Goal: Check status: Check status

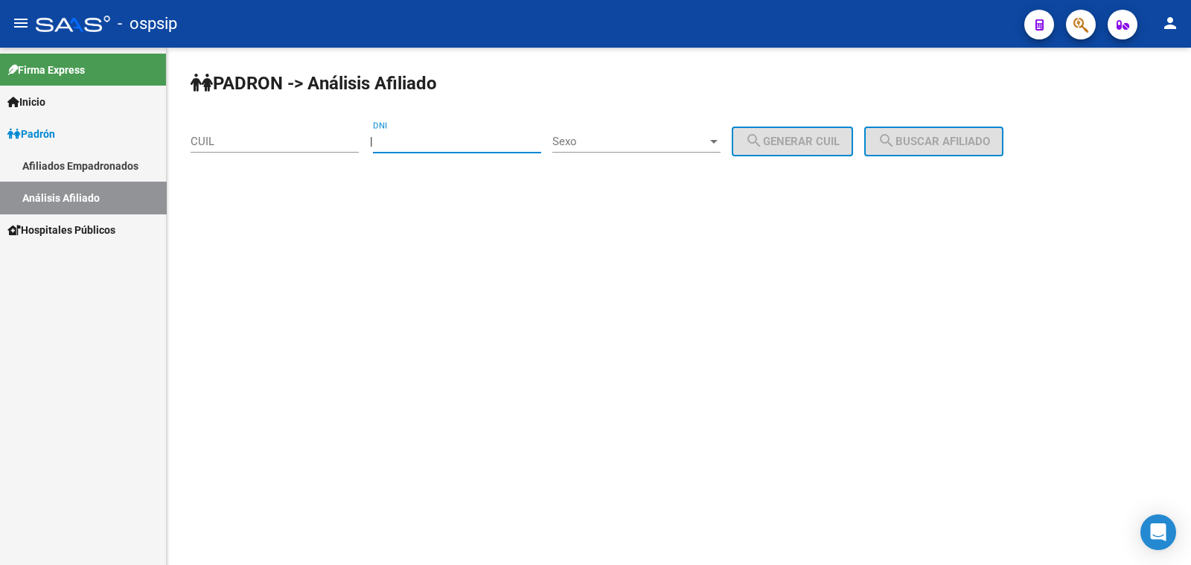
click at [450, 141] on input "DNI" at bounding box center [457, 141] width 168 height 13
type input "19034061"
click at [670, 138] on span "Sexo" at bounding box center [629, 141] width 155 height 13
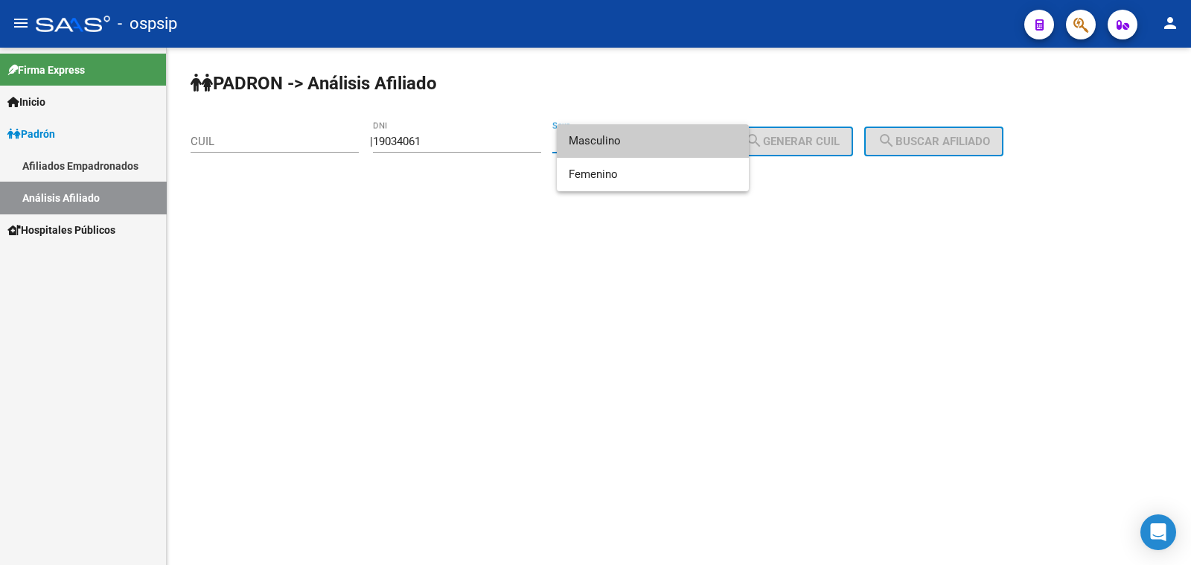
click at [670, 138] on span "Masculino" at bounding box center [653, 140] width 168 height 33
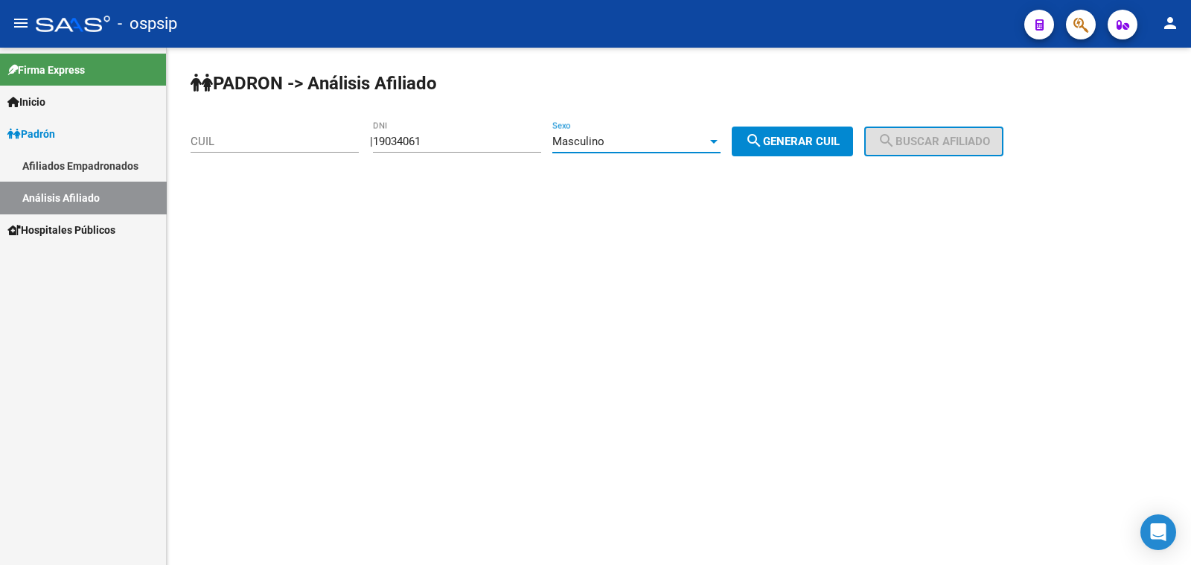
click at [796, 138] on span "search Generar CUIL" at bounding box center [792, 141] width 95 height 13
type input "23-19034061-9"
click at [947, 137] on span "search Buscar afiliado" at bounding box center [933, 141] width 112 height 13
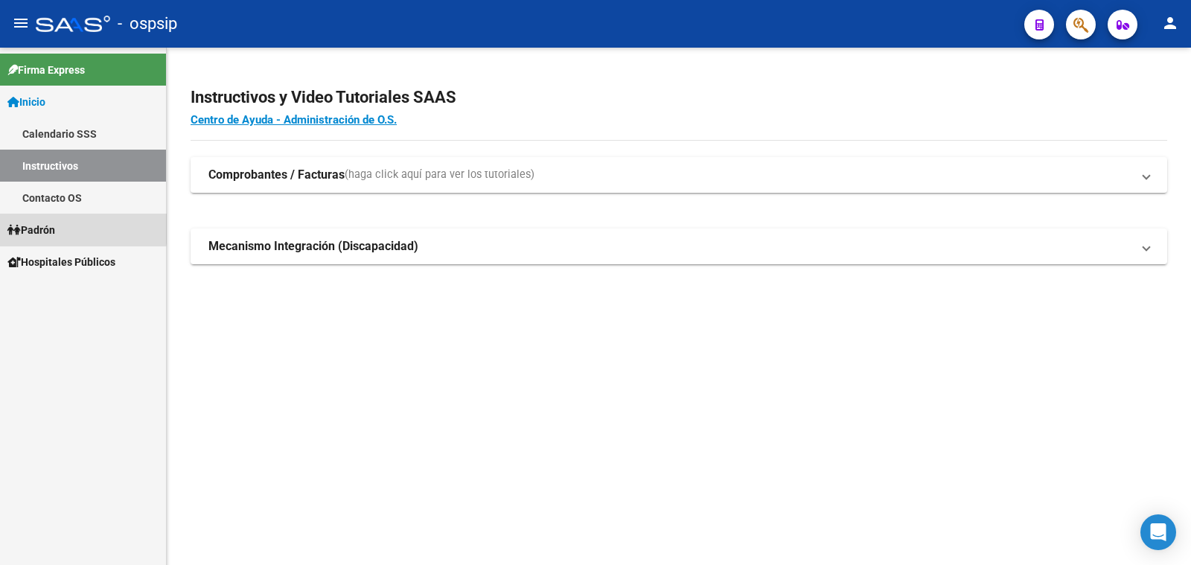
click at [55, 226] on span "Padrón" at bounding box center [31, 230] width 48 height 16
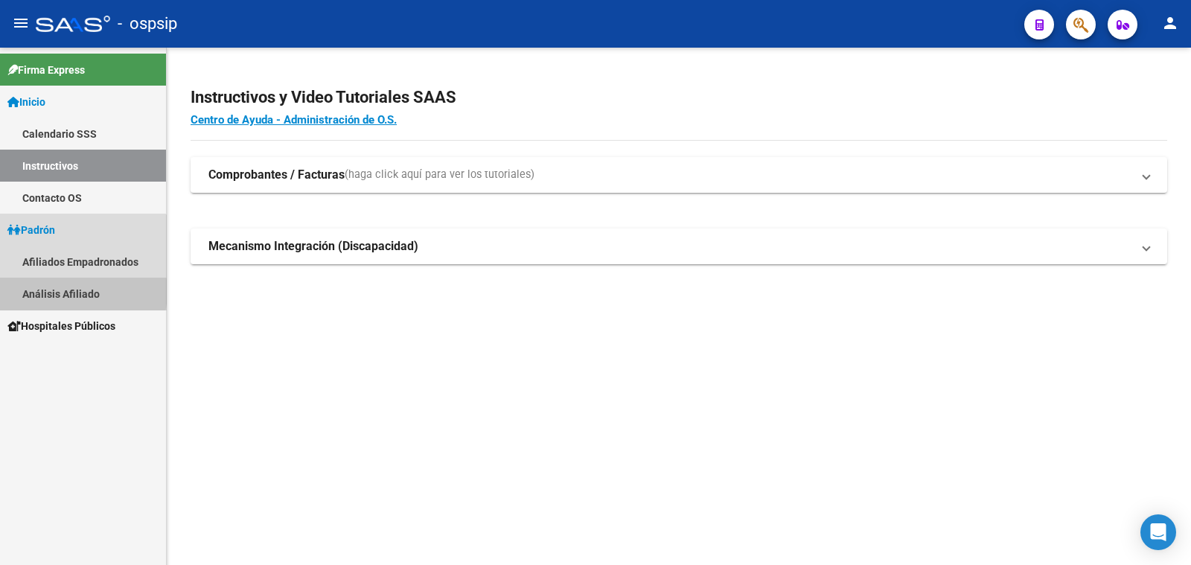
click at [66, 292] on link "Análisis Afiliado" at bounding box center [83, 294] width 166 height 32
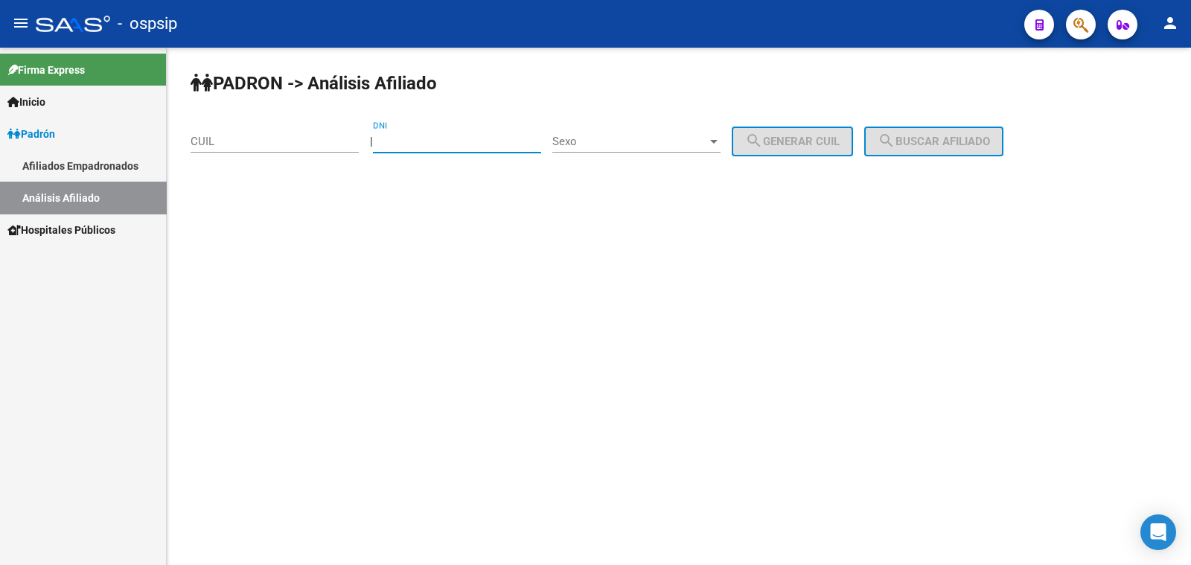
click at [410, 135] on input "DNI" at bounding box center [457, 141] width 168 height 13
type input "38116716"
click at [632, 143] on span "Sexo" at bounding box center [629, 141] width 155 height 13
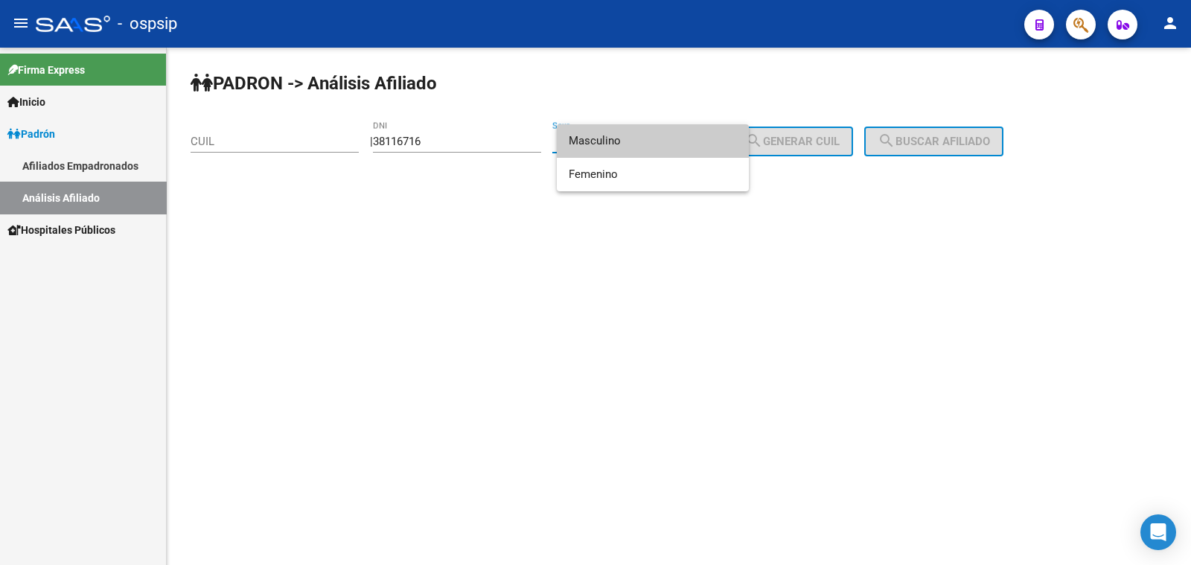
click at [632, 143] on span "Masculino" at bounding box center [653, 140] width 168 height 33
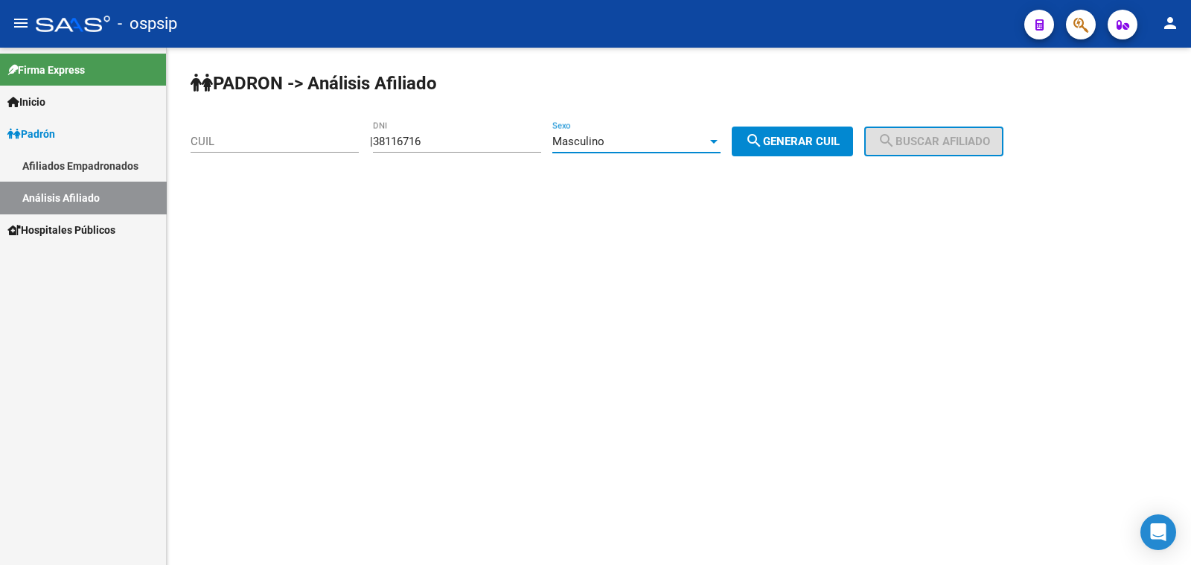
click at [813, 142] on span "search Generar CUIL" at bounding box center [792, 141] width 95 height 13
type input "20-38116716-0"
click at [913, 139] on span "search Buscar afiliado" at bounding box center [933, 141] width 112 height 13
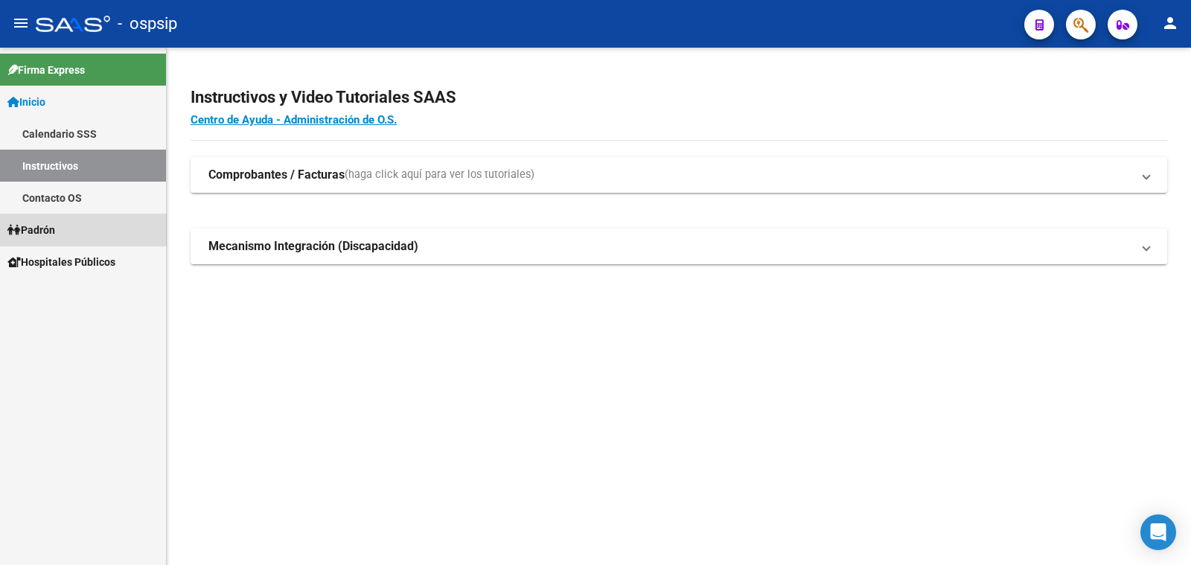
click at [48, 225] on span "Padrón" at bounding box center [31, 230] width 48 height 16
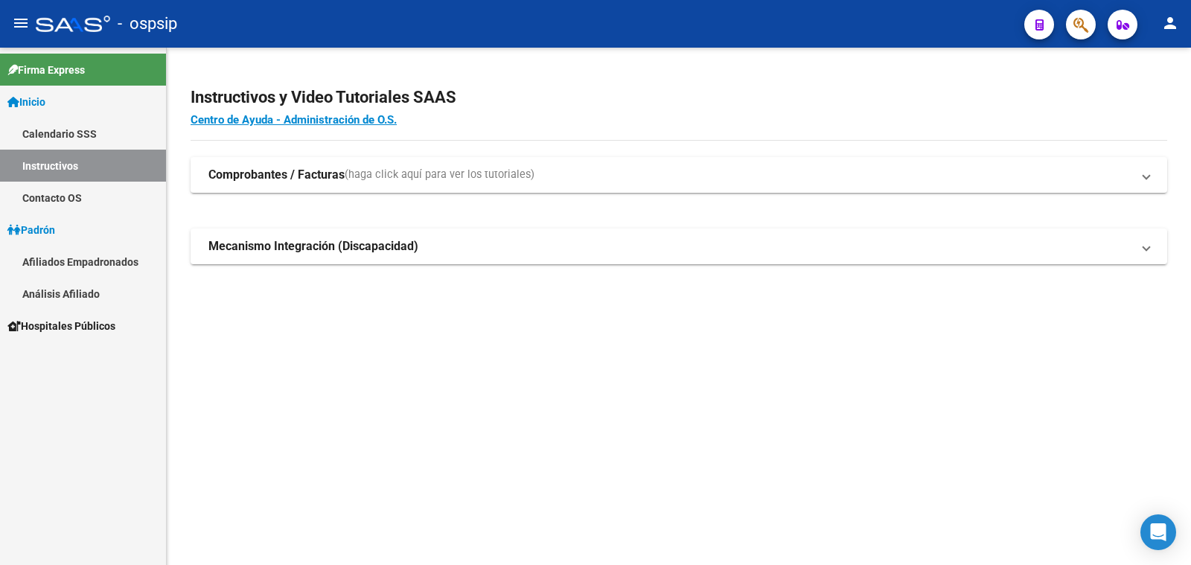
click at [71, 292] on link "Análisis Afiliado" at bounding box center [83, 294] width 166 height 32
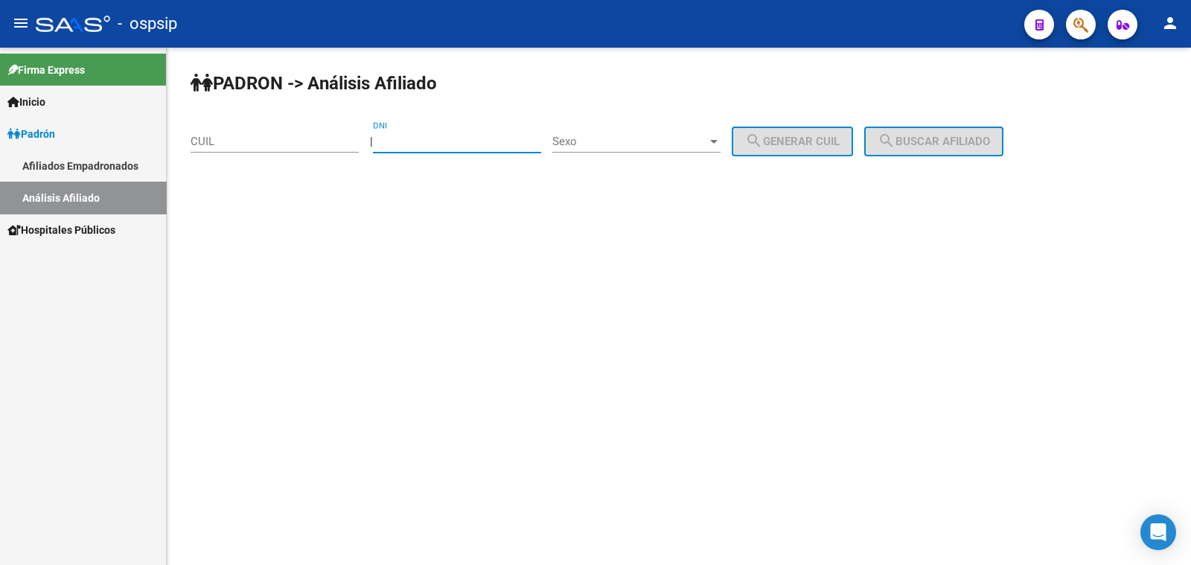
click at [420, 136] on input "DNI" at bounding box center [457, 141] width 168 height 13
type input "56467614"
click at [640, 143] on span "Sexo" at bounding box center [629, 141] width 155 height 13
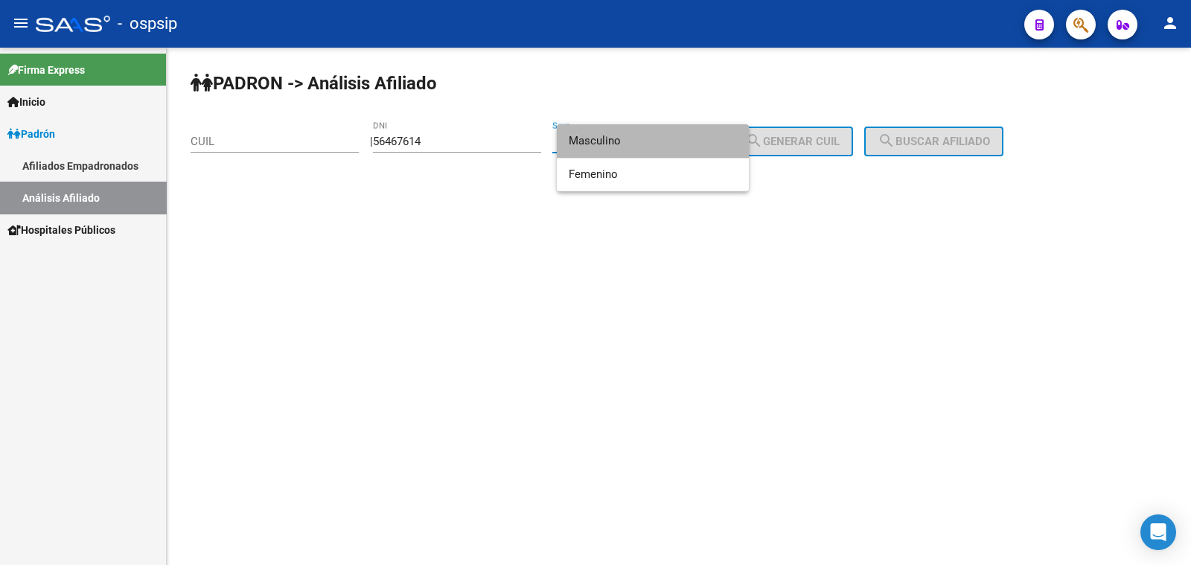
click at [665, 134] on span "Masculino" at bounding box center [653, 140] width 168 height 33
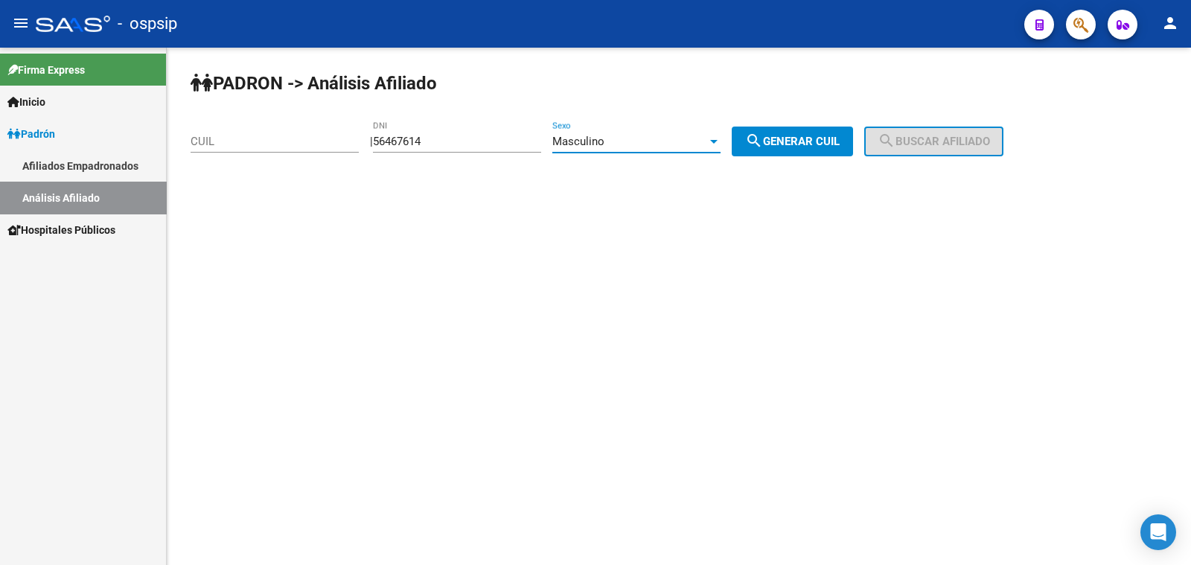
click at [840, 138] on span "search Generar CUIL" at bounding box center [792, 141] width 95 height 13
type input "20-56467614-5"
click at [933, 139] on span "search Buscar afiliado" at bounding box center [933, 141] width 112 height 13
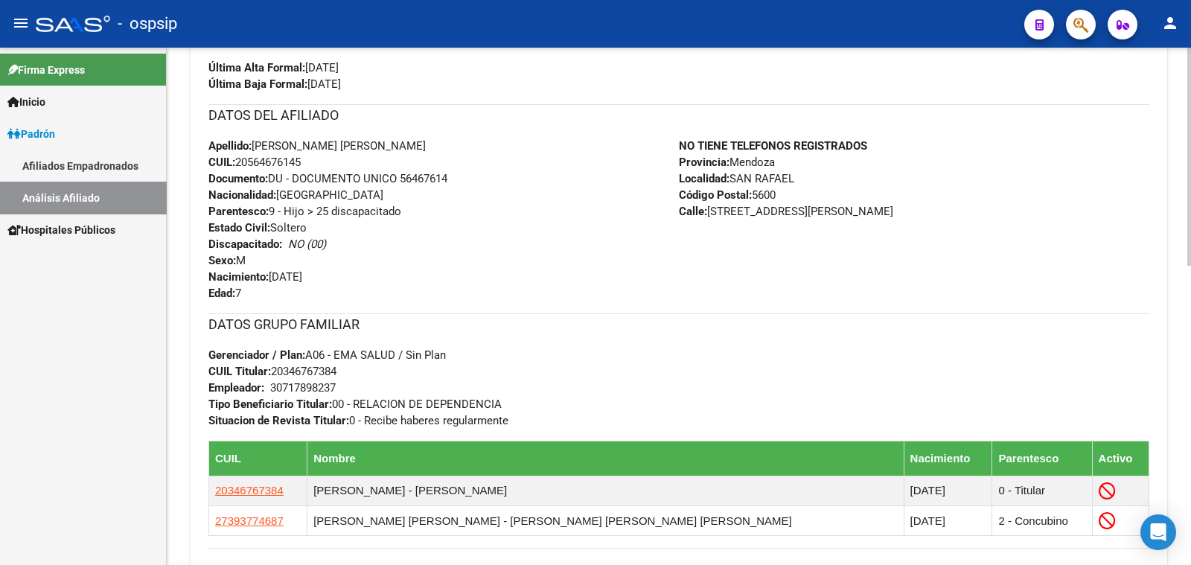
scroll to position [712, 0]
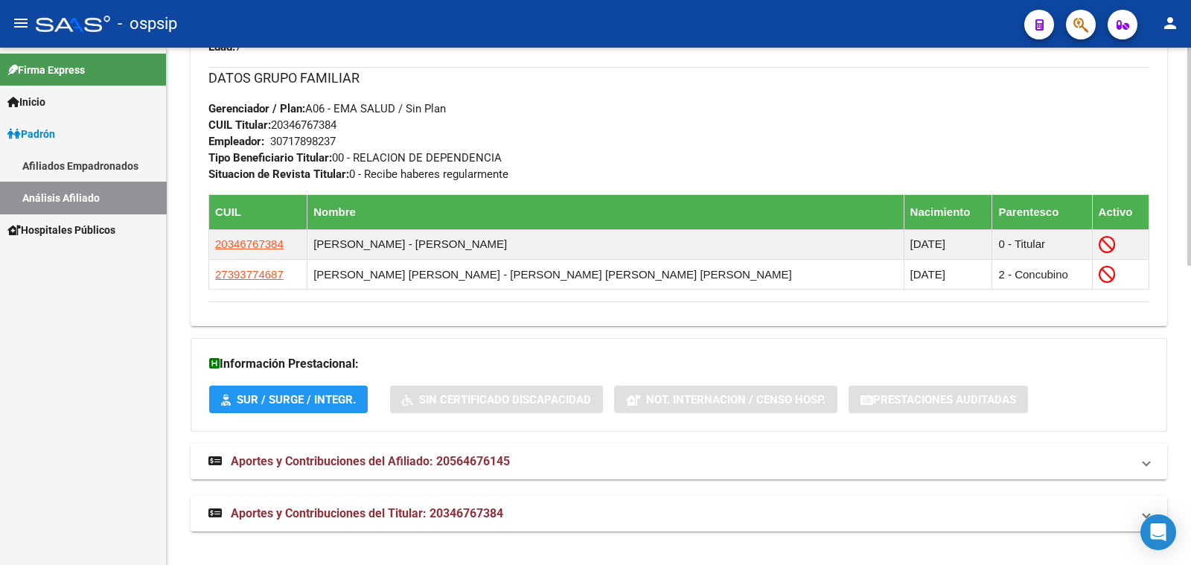
click at [419, 459] on span "Aportes y Contribuciones del Afiliado: 20564676145" at bounding box center [370, 461] width 279 height 14
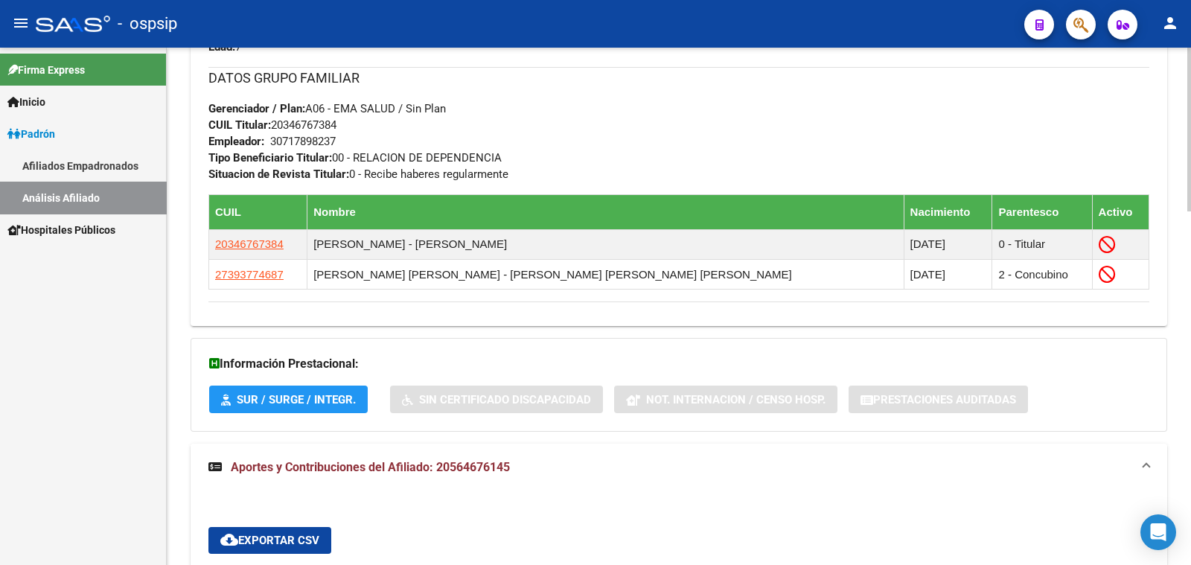
click at [275, 461] on span "Aportes y Contribuciones del Afiliado: 20564676145" at bounding box center [370, 467] width 279 height 14
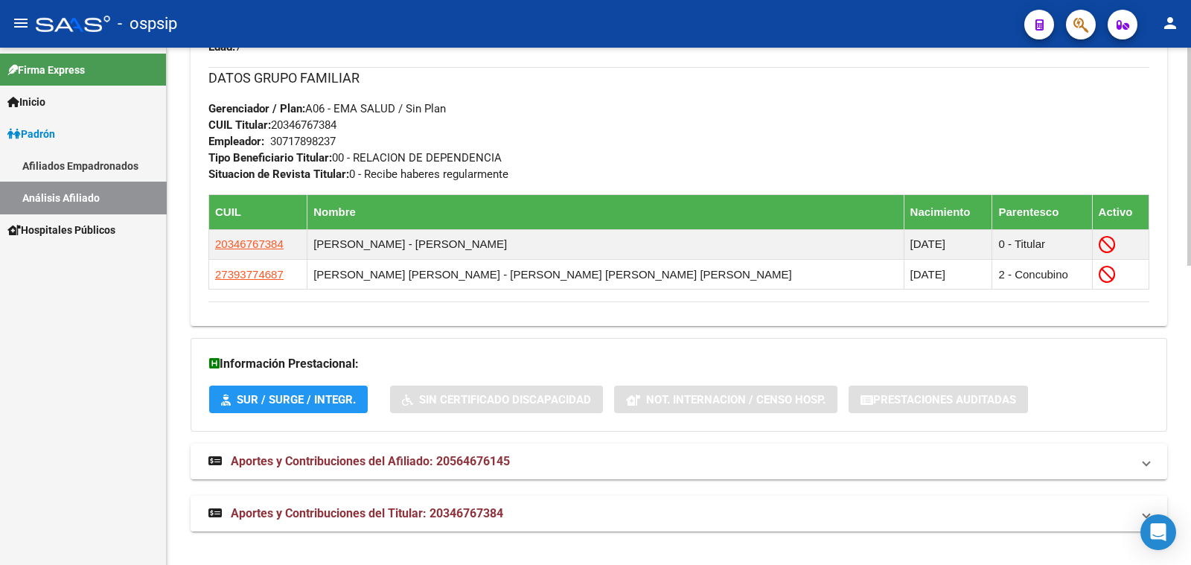
click at [362, 511] on span "Aportes y Contribuciones del Titular: 20346767384" at bounding box center [367, 513] width 272 height 14
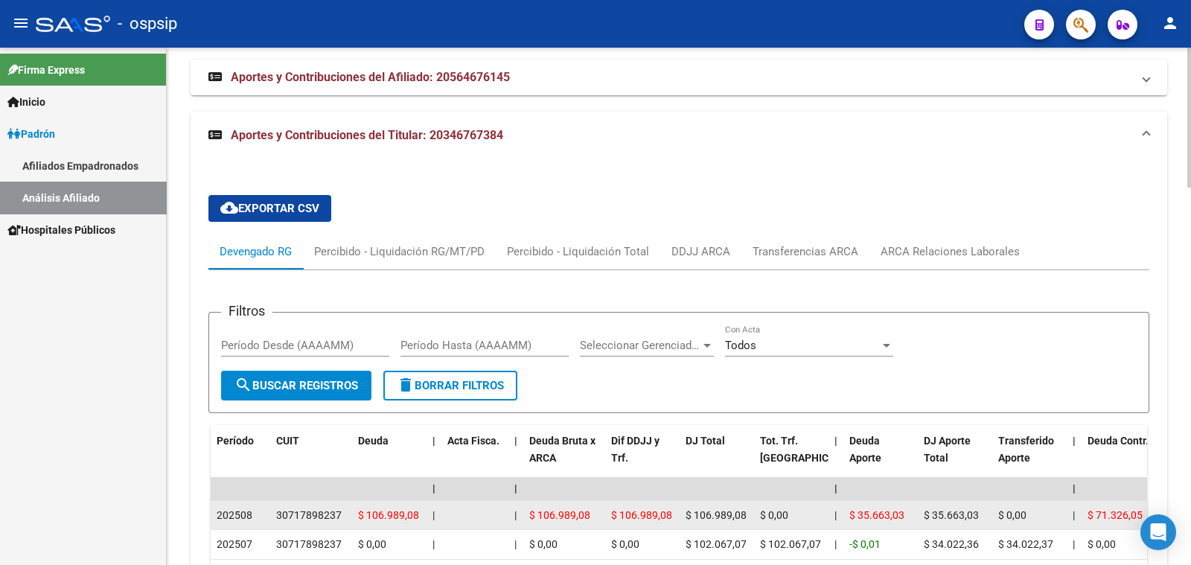
scroll to position [1177, 0]
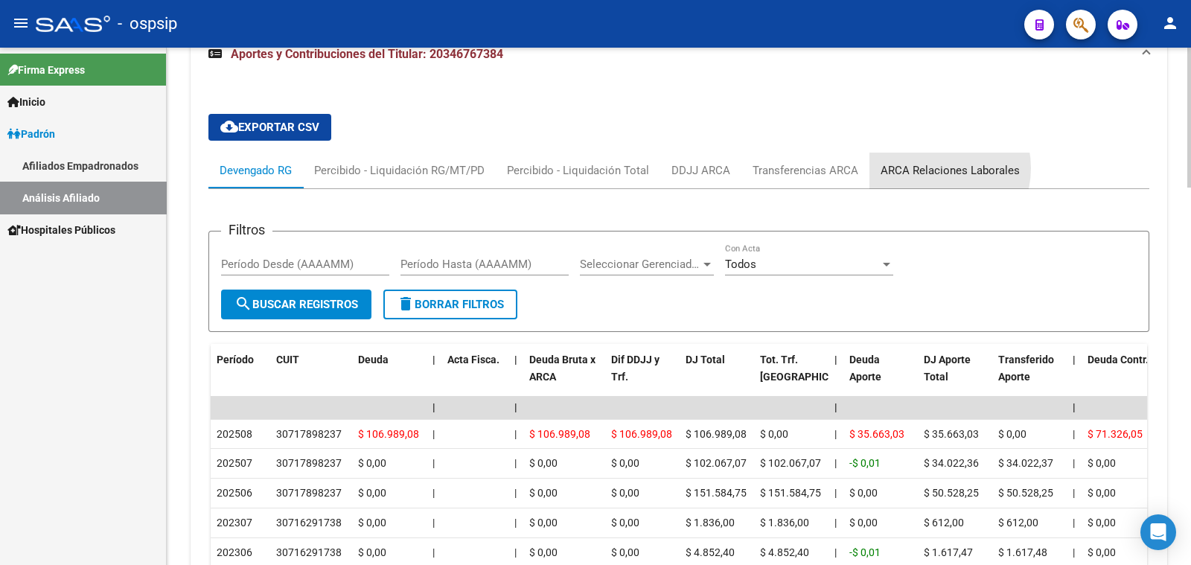
click at [929, 165] on div "ARCA Relaciones Laborales" at bounding box center [949, 170] width 139 height 16
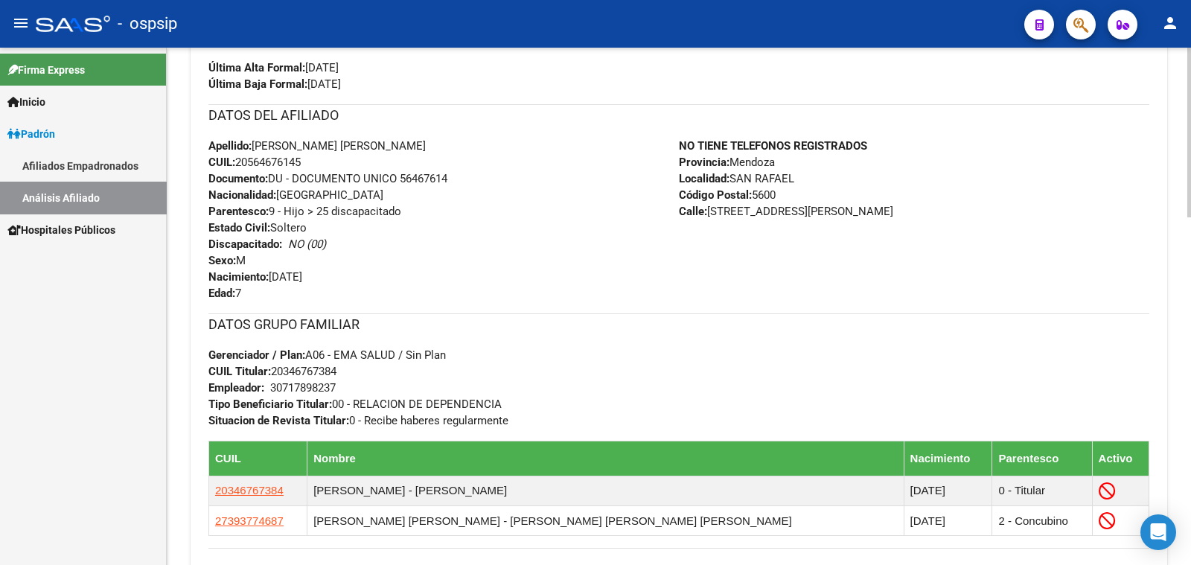
scroll to position [371, 0]
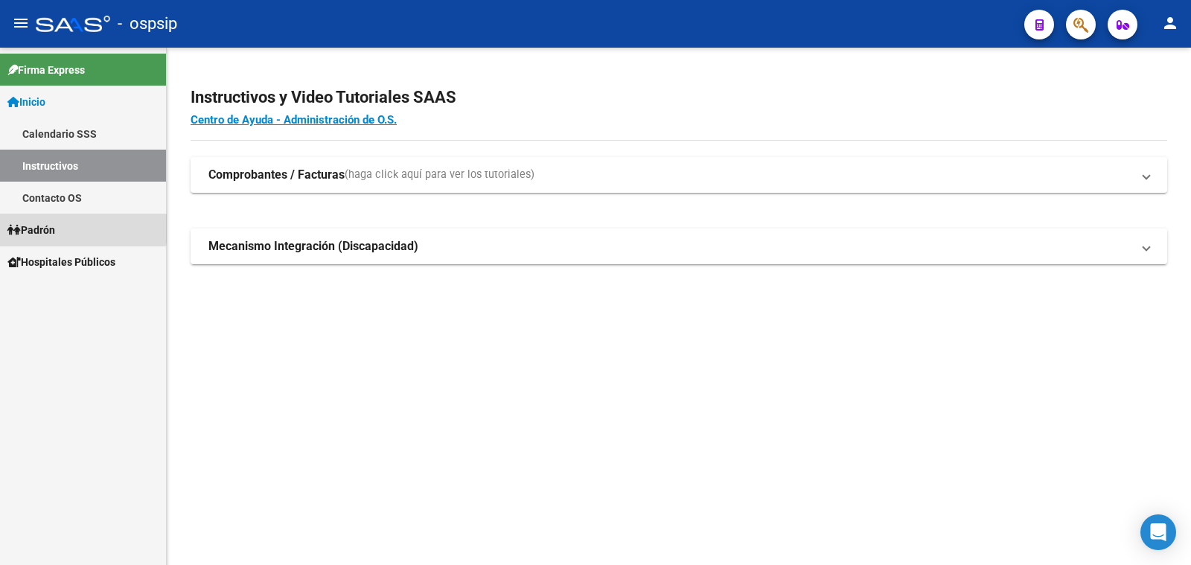
click at [48, 228] on span "Padrón" at bounding box center [31, 230] width 48 height 16
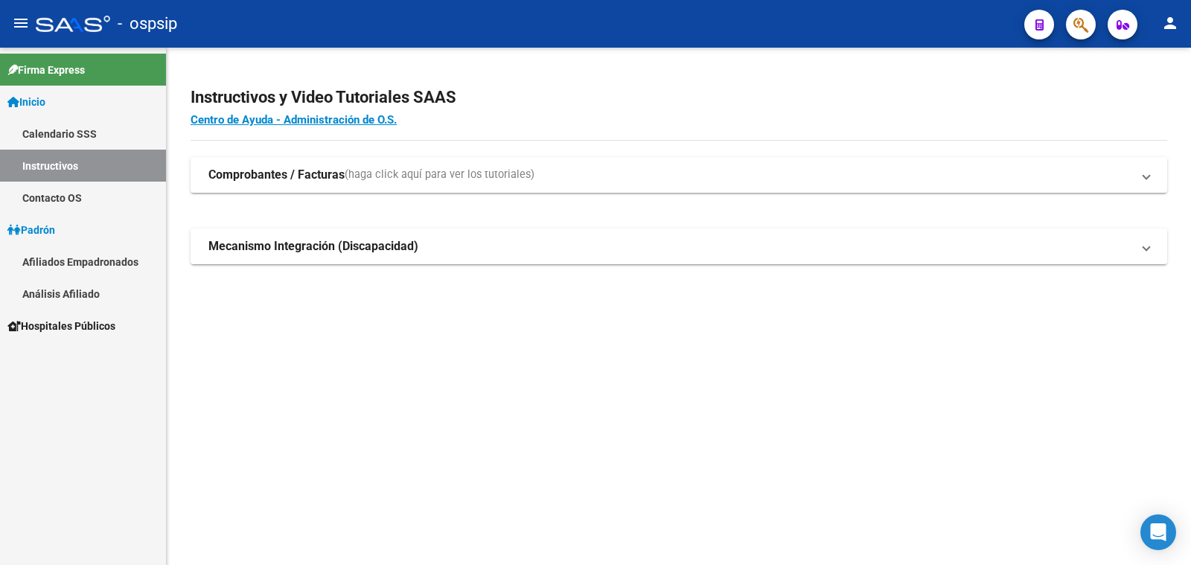
click at [60, 293] on link "Análisis Afiliado" at bounding box center [83, 294] width 166 height 32
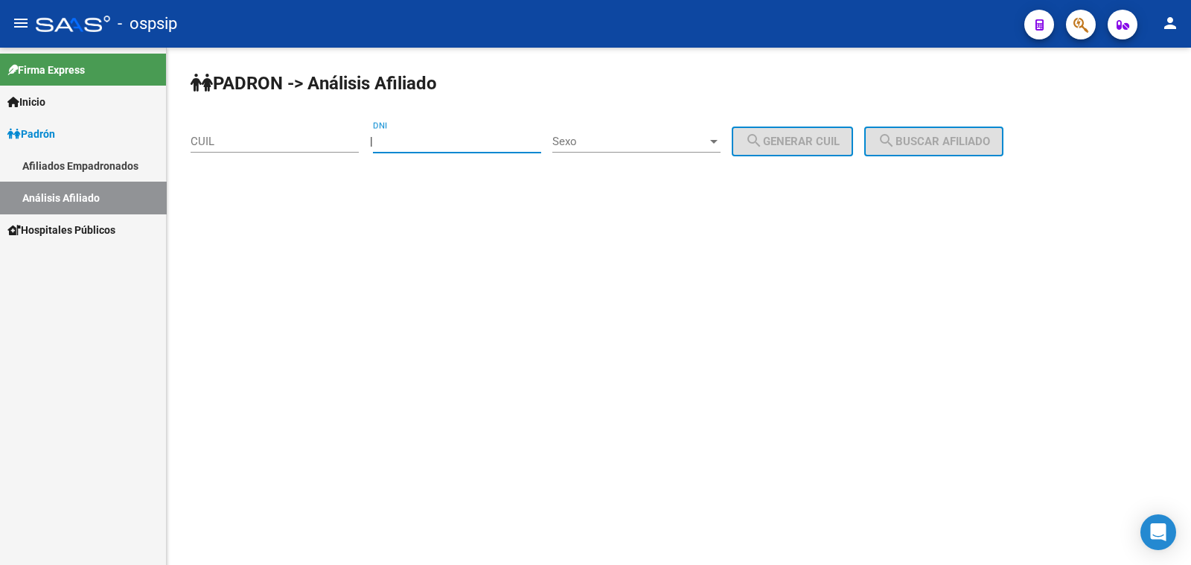
click at [452, 138] on input "DNI" at bounding box center [457, 141] width 168 height 13
type input "59205233"
click at [655, 138] on span "Sexo" at bounding box center [629, 141] width 155 height 13
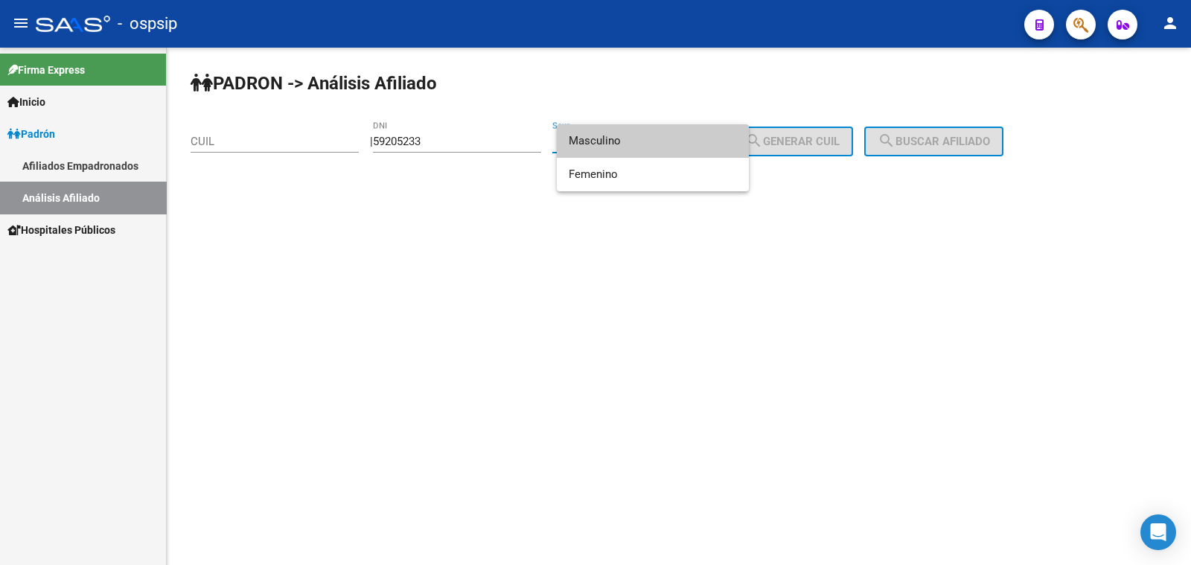
click at [655, 138] on span "Masculino" at bounding box center [653, 140] width 168 height 33
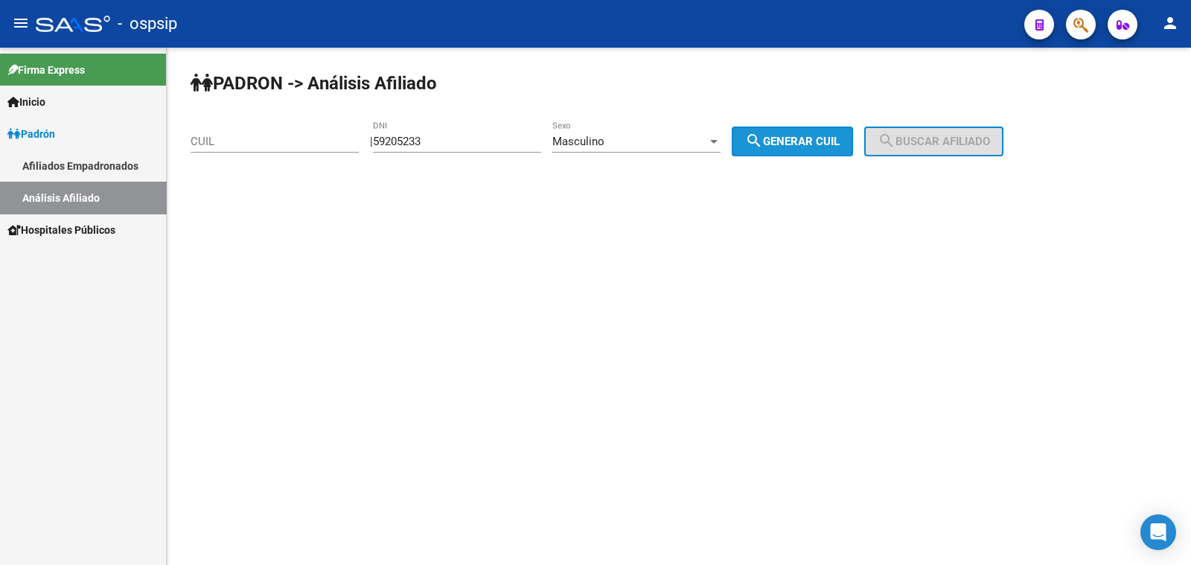
drag, startPoint x: 805, startPoint y: 138, endPoint x: 895, endPoint y: 144, distance: 90.3
click at [810, 138] on span "search Generar CUIL" at bounding box center [792, 141] width 95 height 13
type input "20-59205233-5"
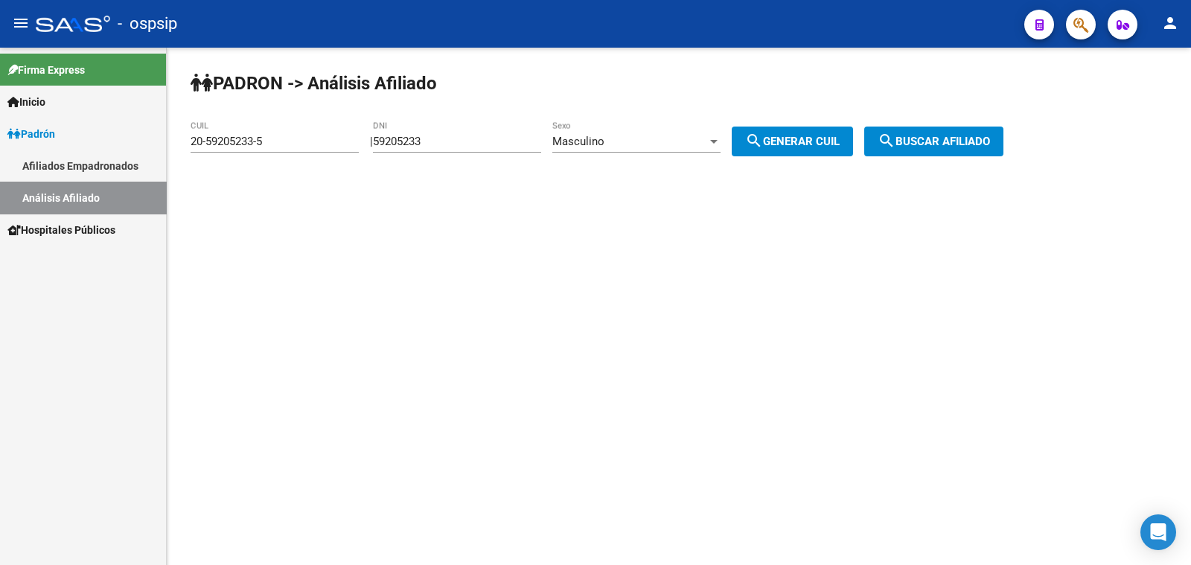
click at [895, 145] on mat-icon "search" at bounding box center [886, 141] width 18 height 18
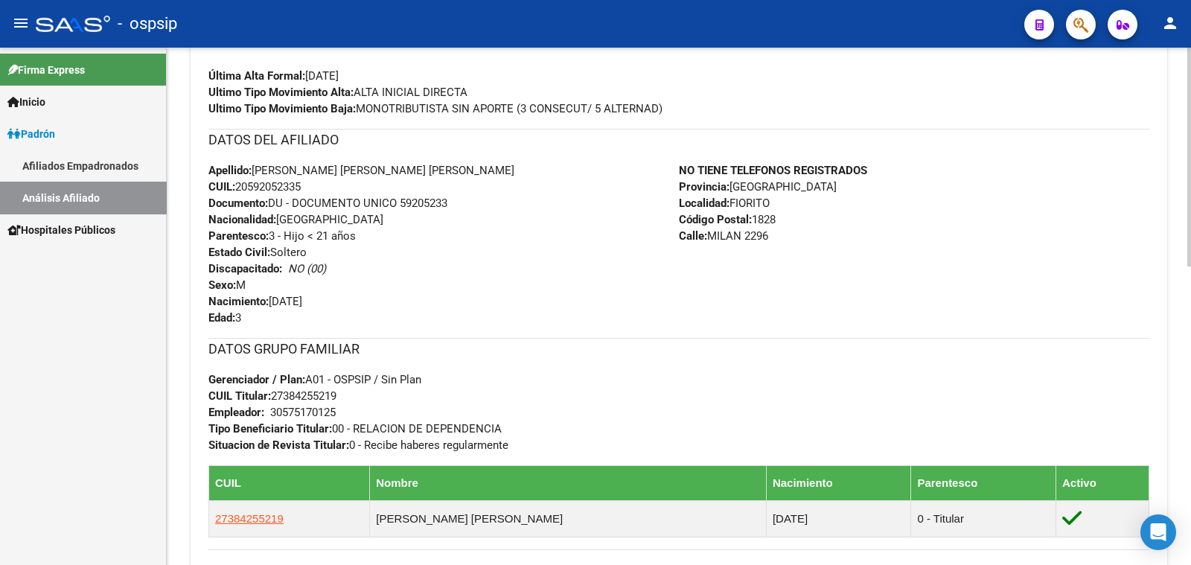
scroll to position [465, 0]
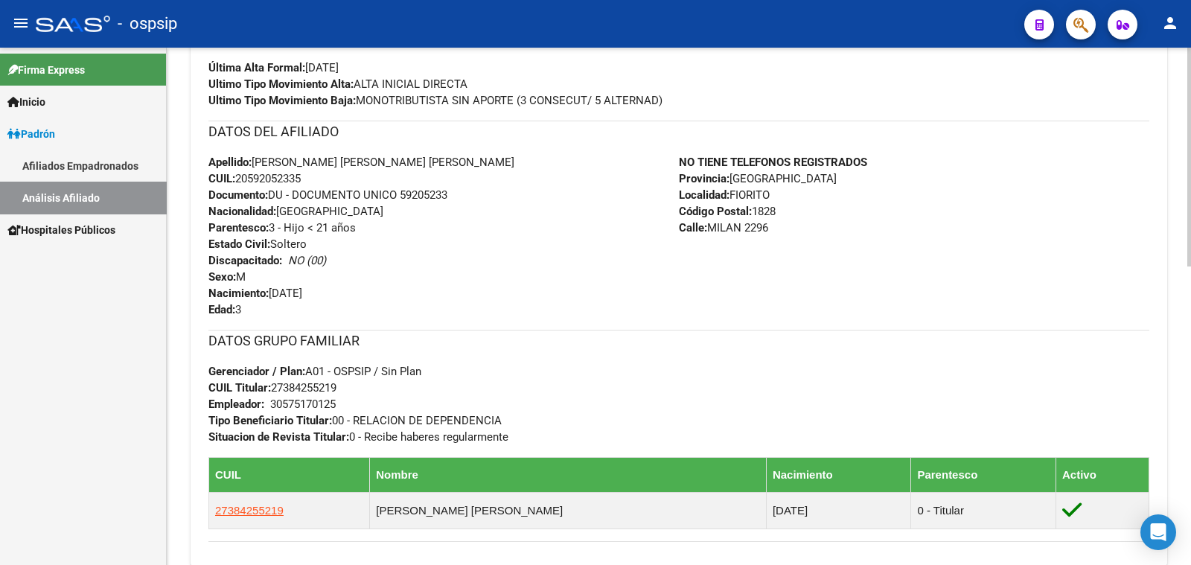
drag, startPoint x: 402, startPoint y: 188, endPoint x: 465, endPoint y: 191, distance: 63.3
click at [465, 191] on div "Apellido: [PERSON_NAME] [PERSON_NAME] [PERSON_NAME]: 20592052335 Documento: DU …" at bounding box center [443, 236] width 470 height 164
copy span "59205233"
